Goal: Information Seeking & Learning: Understand process/instructions

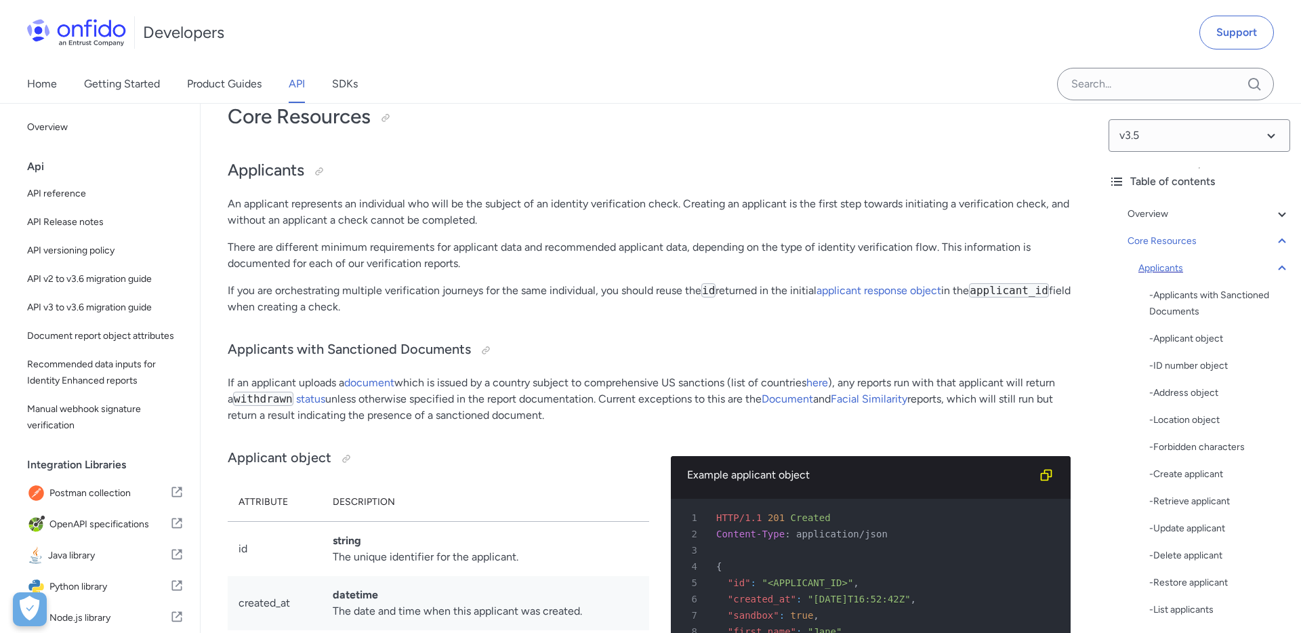
click at [1278, 270] on icon at bounding box center [1281, 268] width 16 height 16
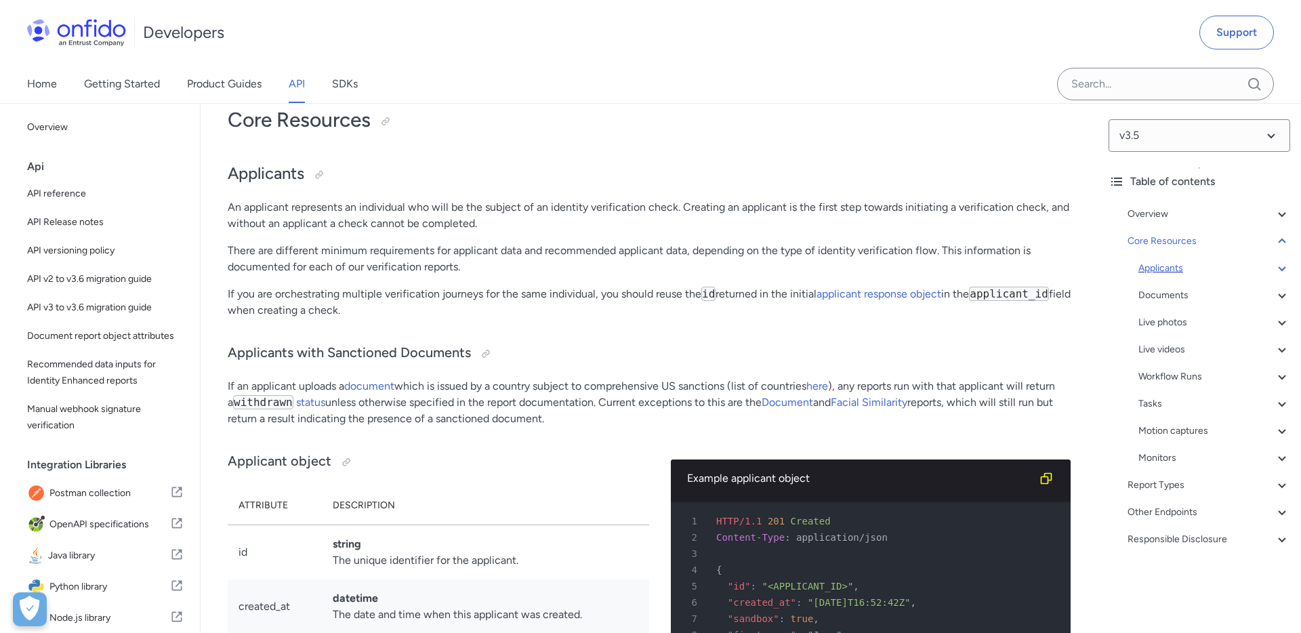
scroll to position [10167, 0]
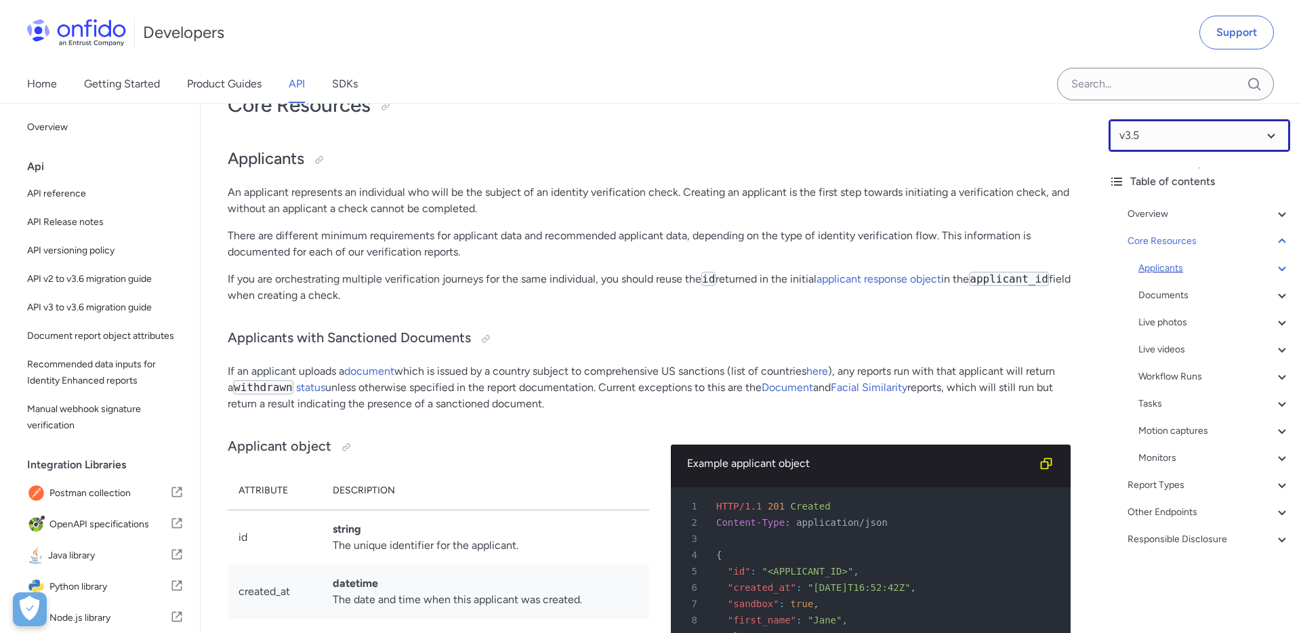
click at [1252, 129] on select at bounding box center [1199, 135] width 182 height 33
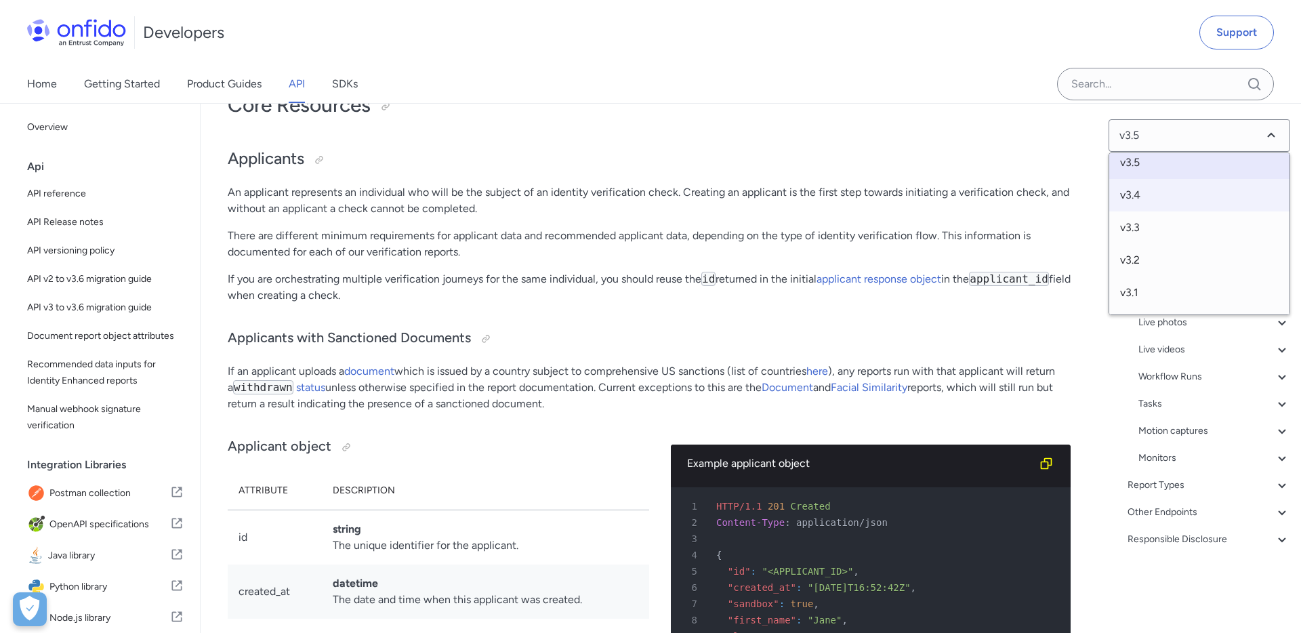
scroll to position [53, 0]
click at [1163, 251] on span "v3.2" at bounding box center [1199, 249] width 180 height 33
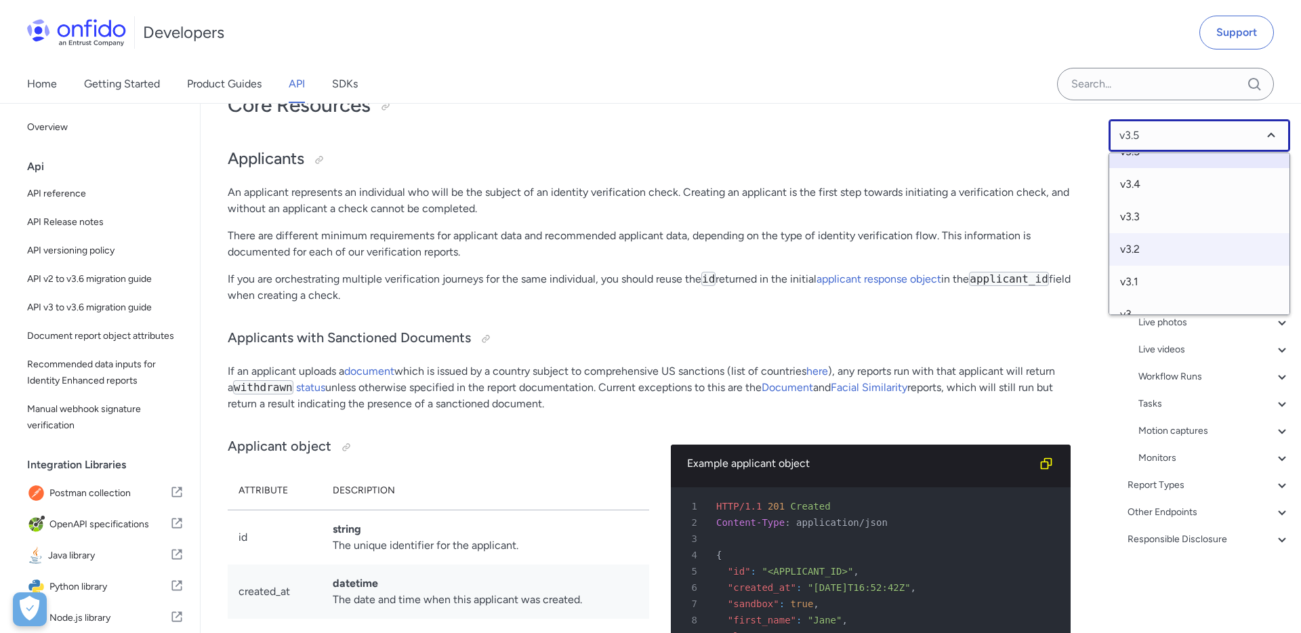
select select "3.2.0"
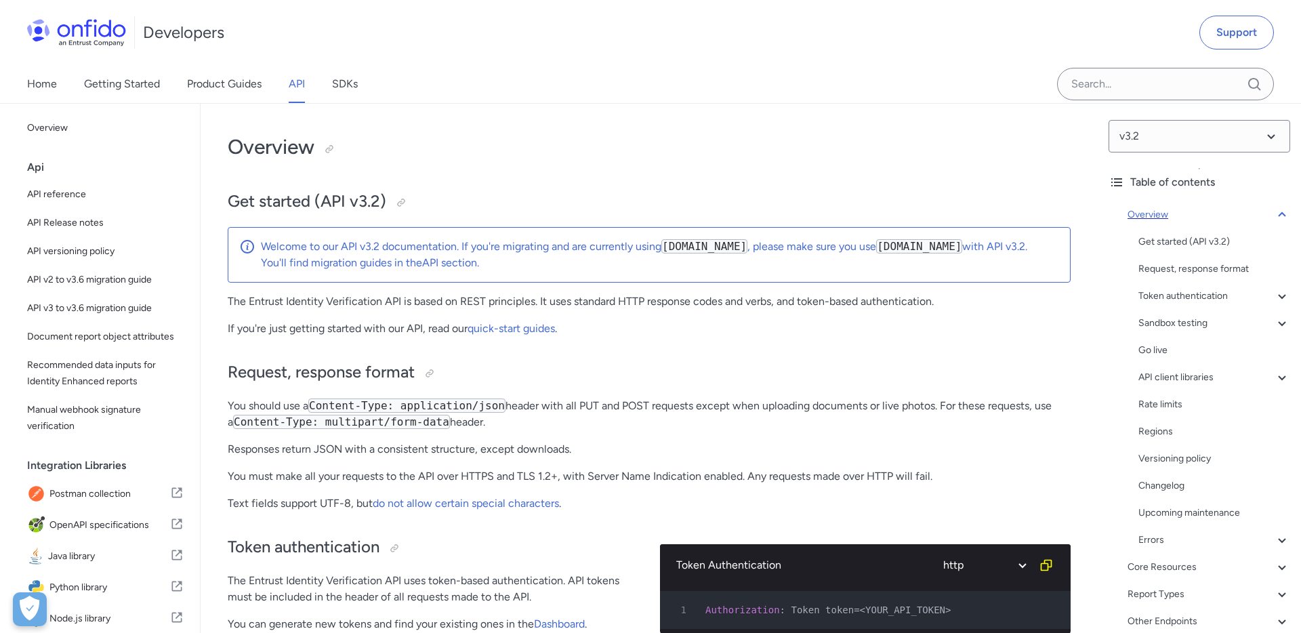
click at [1283, 213] on icon at bounding box center [1281, 214] width 7 height 5
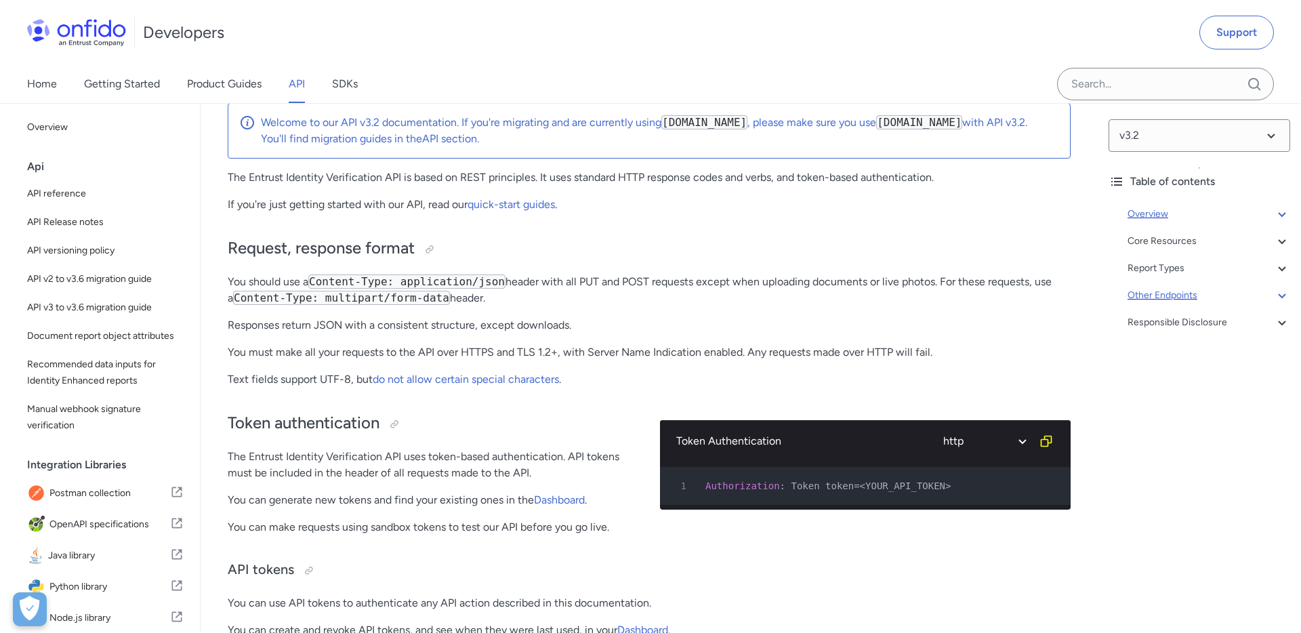
click at [1168, 293] on div "Other Endpoints" at bounding box center [1208, 295] width 163 height 16
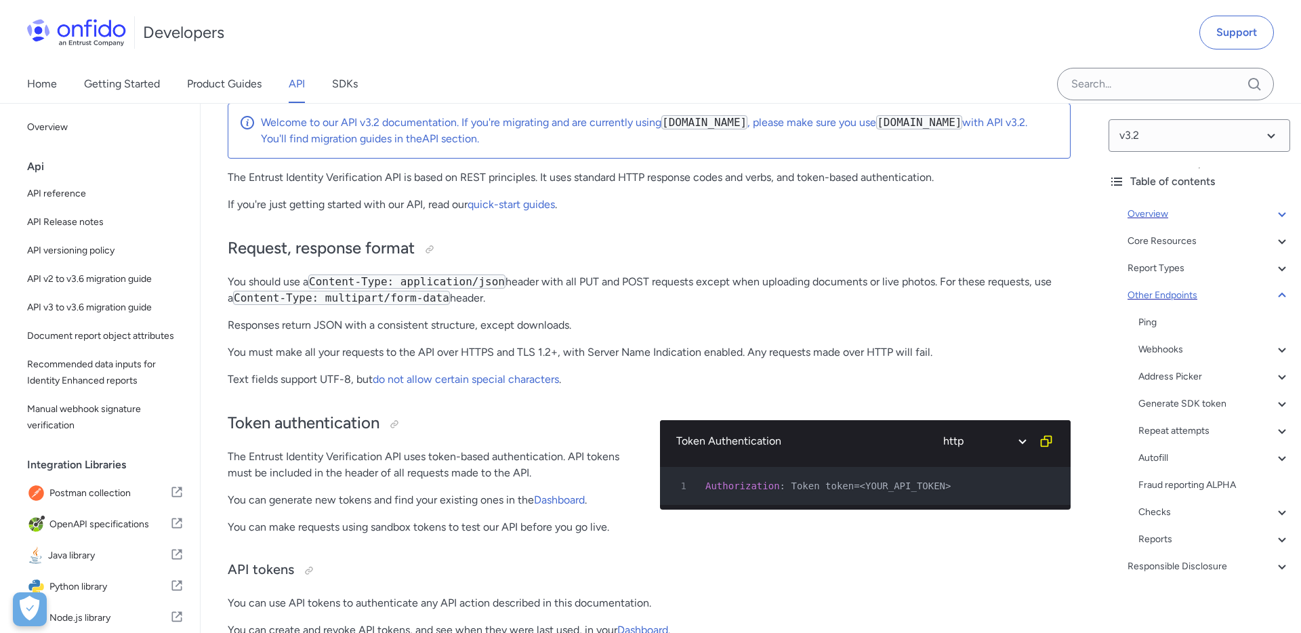
scroll to position [71030, 0]
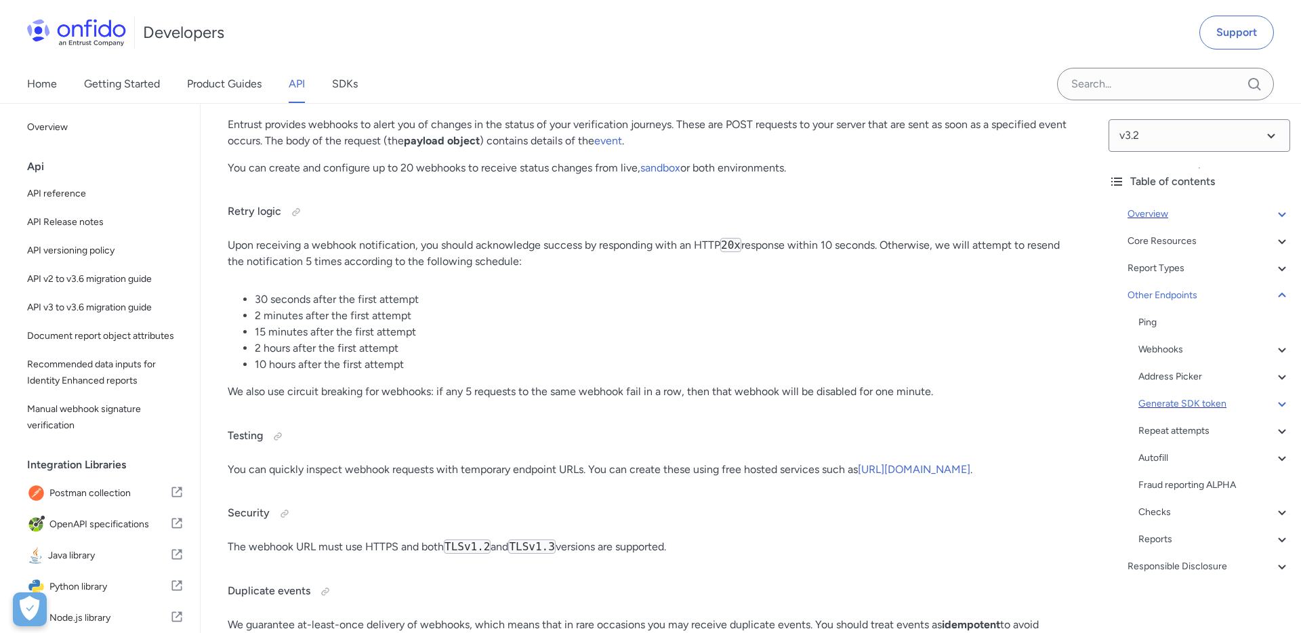
click at [1181, 401] on div "Generate SDK token" at bounding box center [1214, 404] width 152 height 16
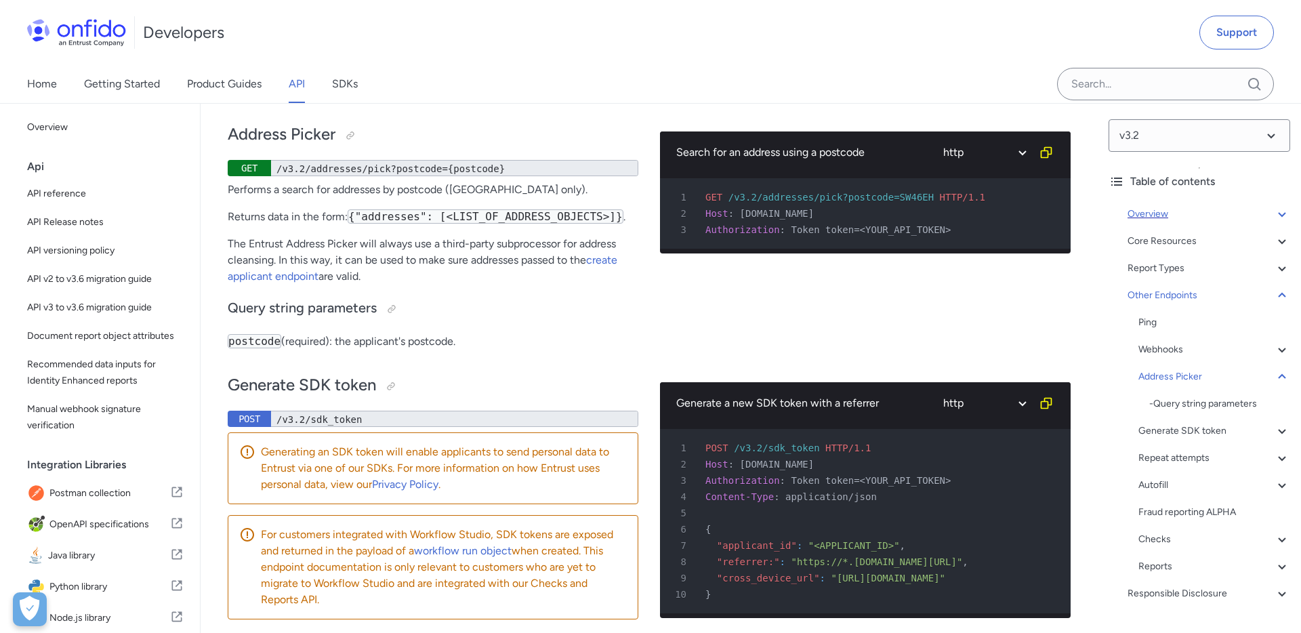
scroll to position [75827, 0]
